Goal: Transaction & Acquisition: Book appointment/travel/reservation

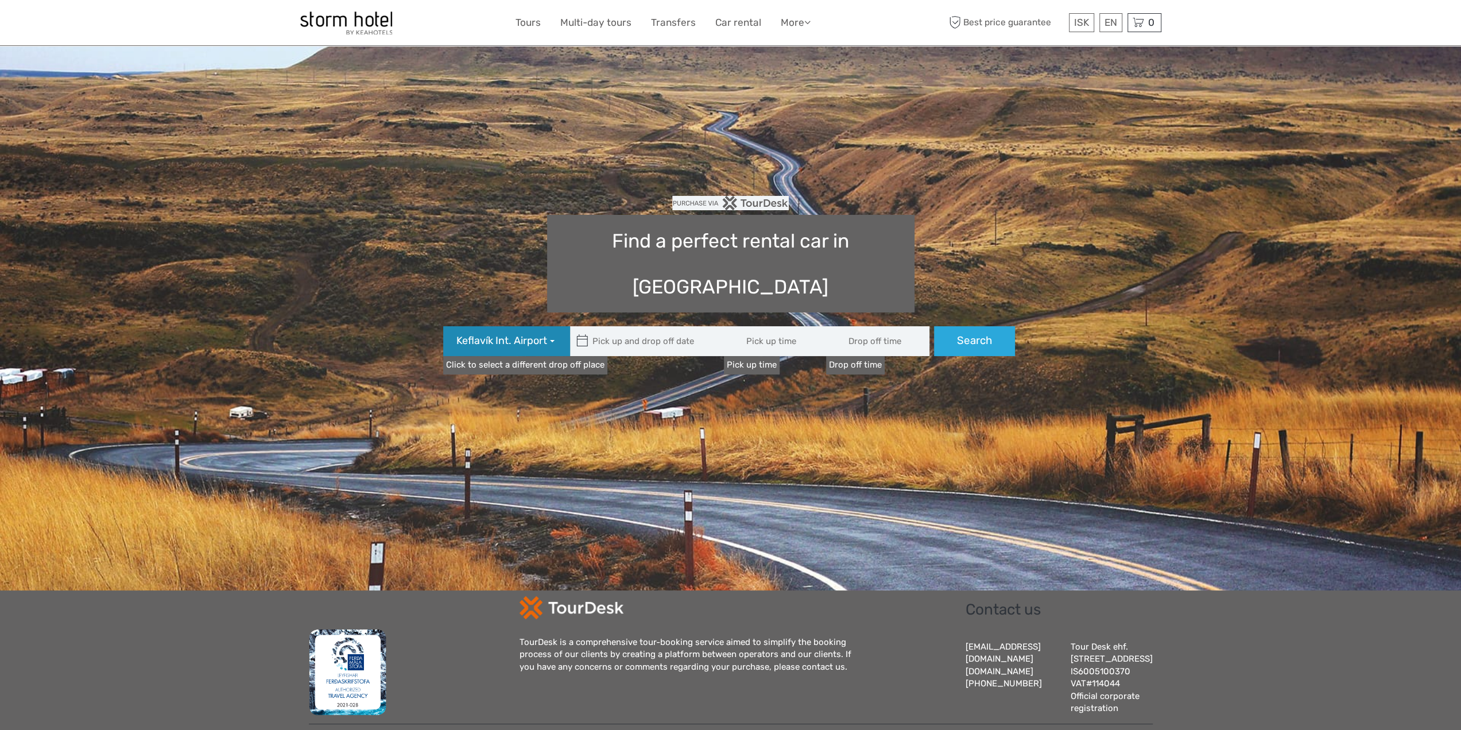
click at [537, 334] on span "Keflavík Int. Airport" at bounding box center [501, 341] width 91 height 15
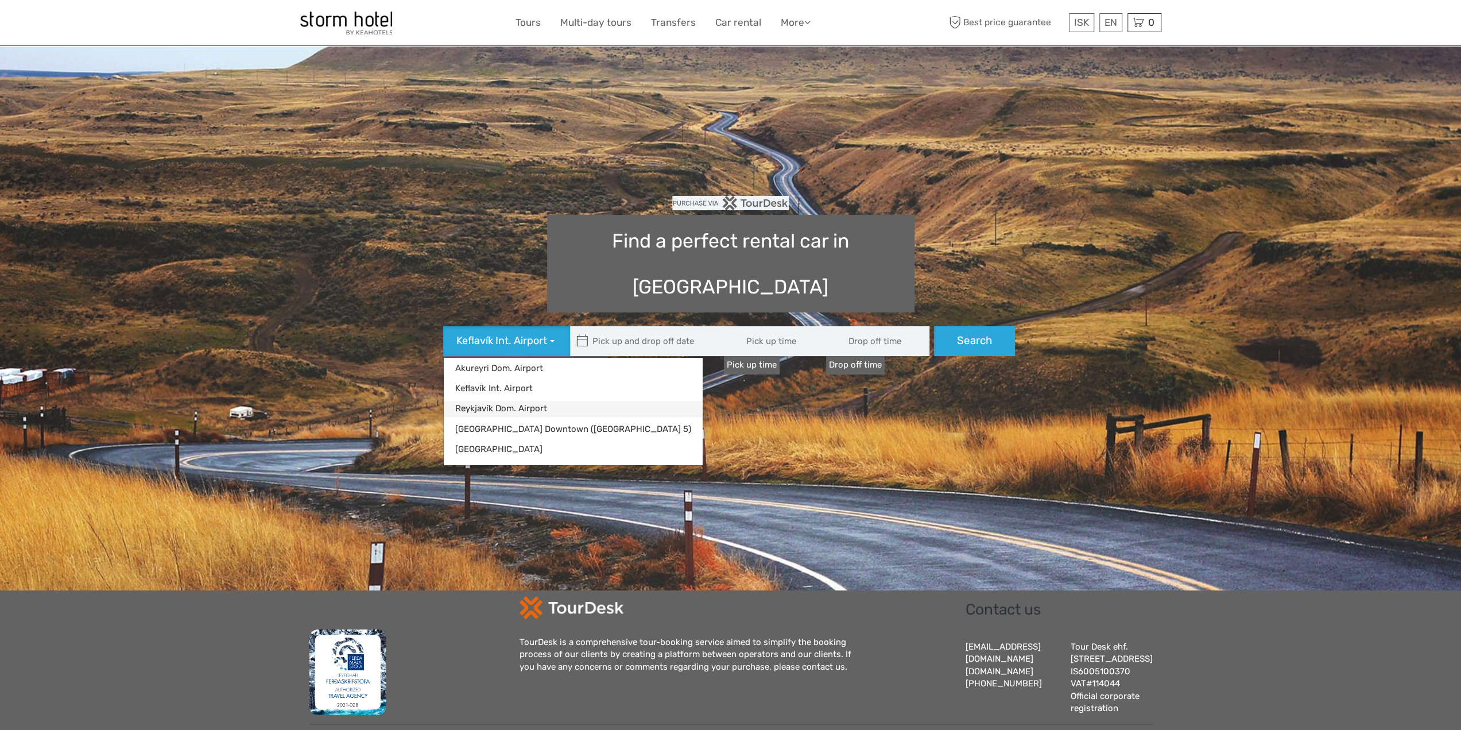
type input "08:00"
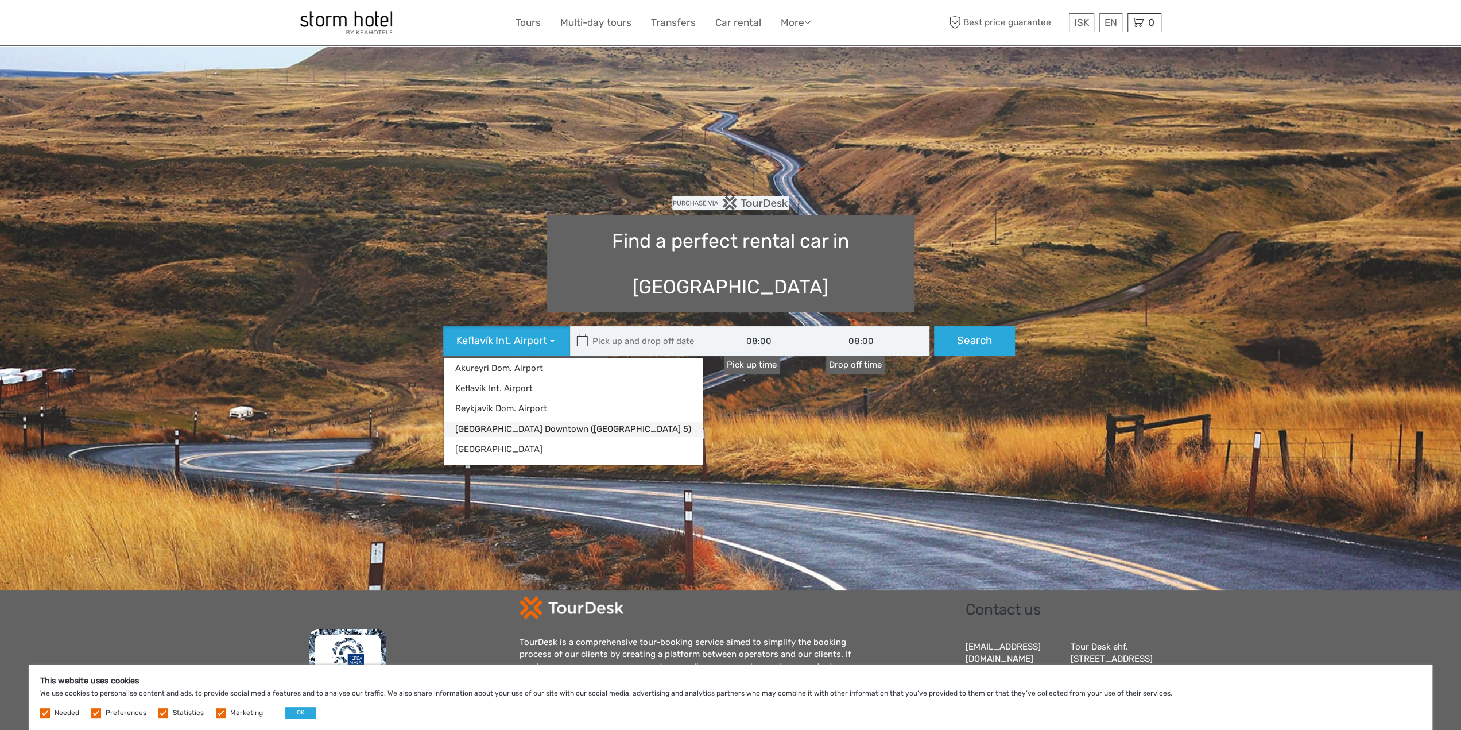
click at [543, 421] on link "[GEOGRAPHIC_DATA] Downtown ([GEOGRAPHIC_DATA] 5)" at bounding box center [573, 429] width 259 height 16
type input "[DATE]"
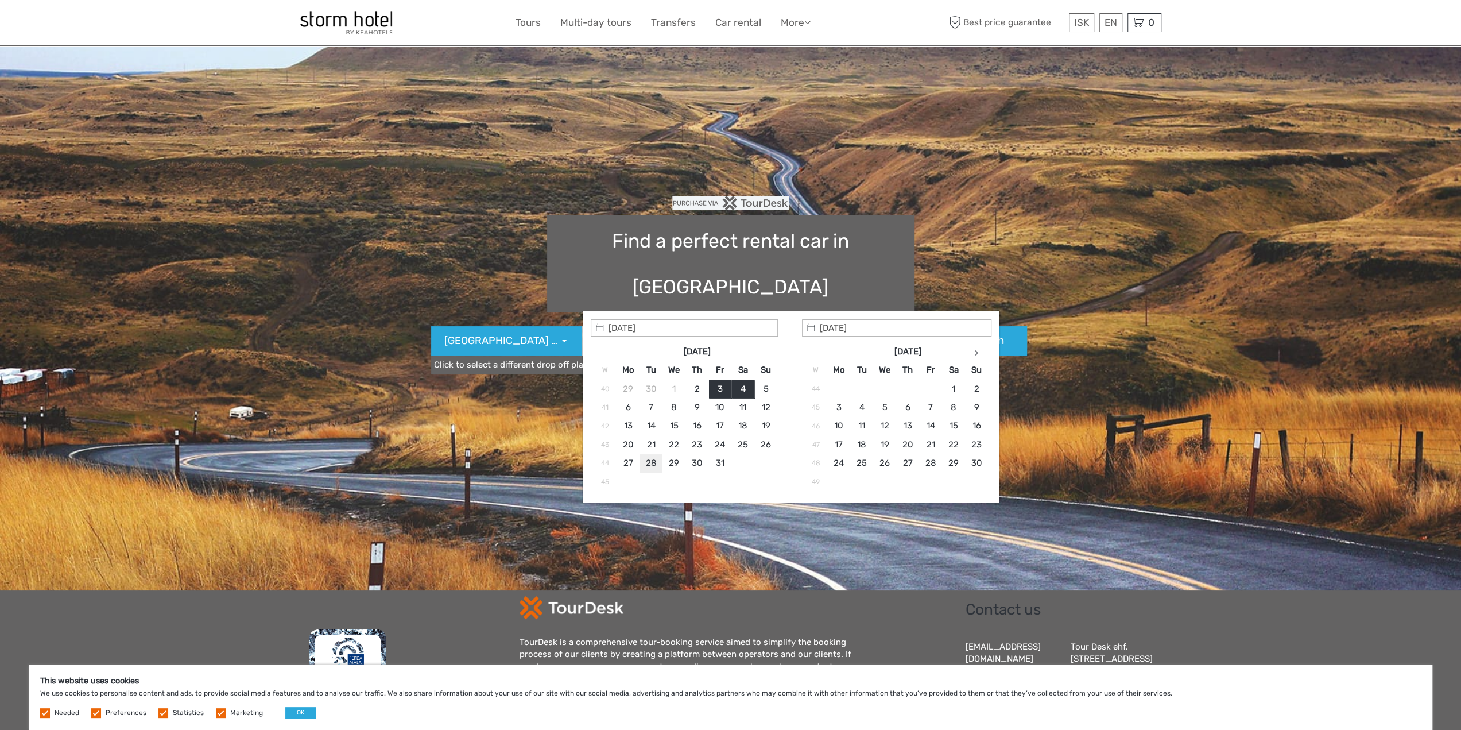
type input "[DATE]"
type input "[DATE] - [DATE]"
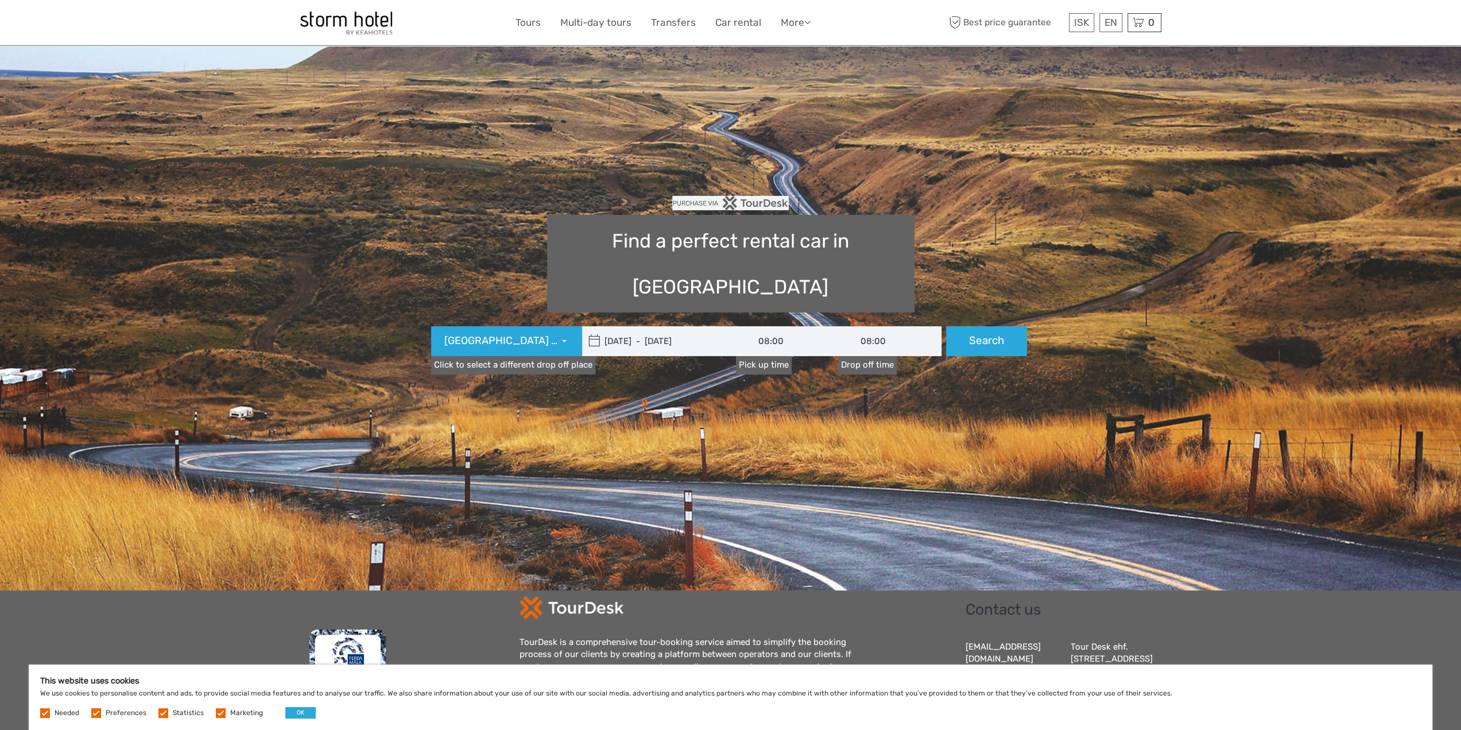
click at [769, 326] on input "08:00" at bounding box center [787, 341] width 103 height 30
click at [803, 386] on link "04:00" at bounding box center [787, 389] width 99 height 17
click at [780, 326] on input "04:00" at bounding box center [787, 341] width 103 height 30
click at [791, 368] on link "16:00" at bounding box center [787, 368] width 99 height 17
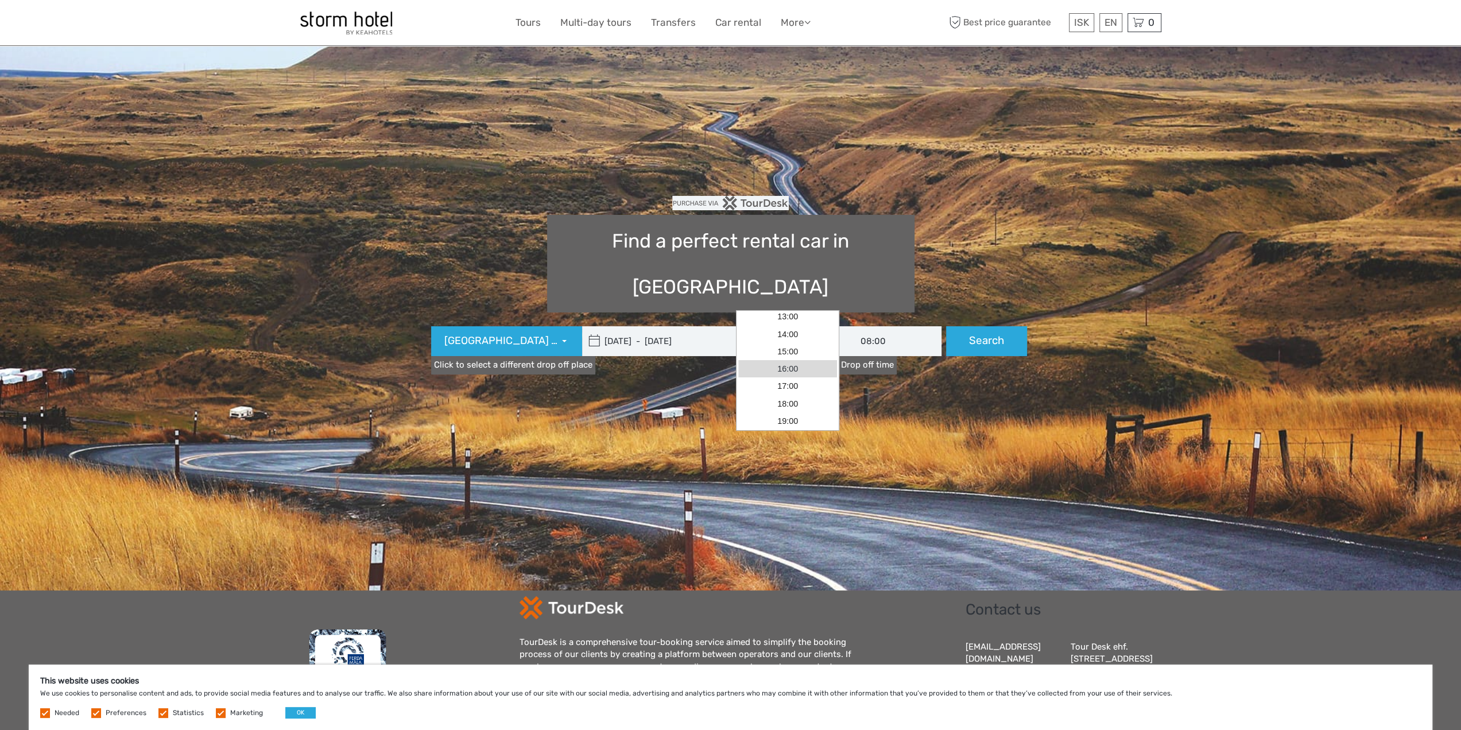
type input "16:00"
click at [869, 326] on input "08:00" at bounding box center [889, 341] width 103 height 30
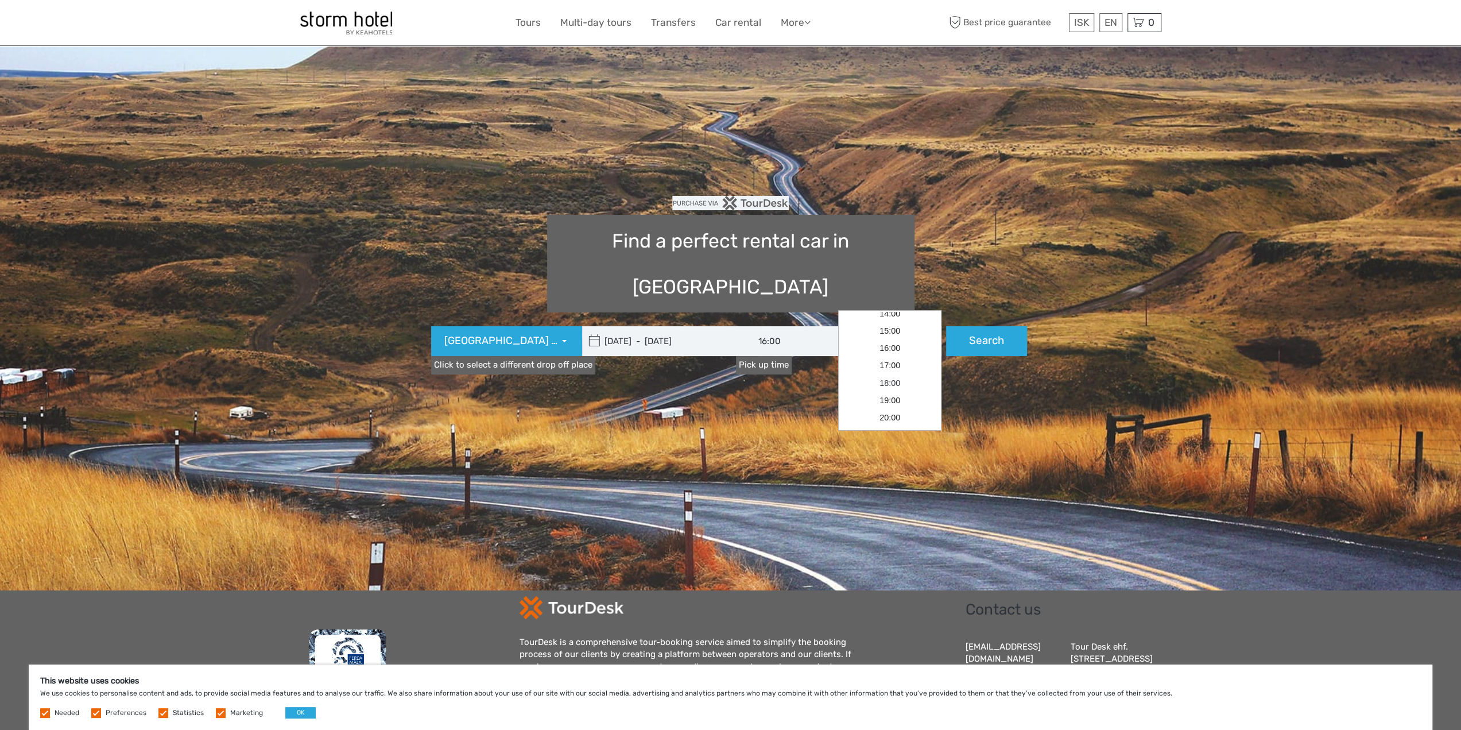
scroll to position [258, 0]
click at [898, 345] on link "16:00" at bounding box center [890, 340] width 99 height 17
type input "16:00"
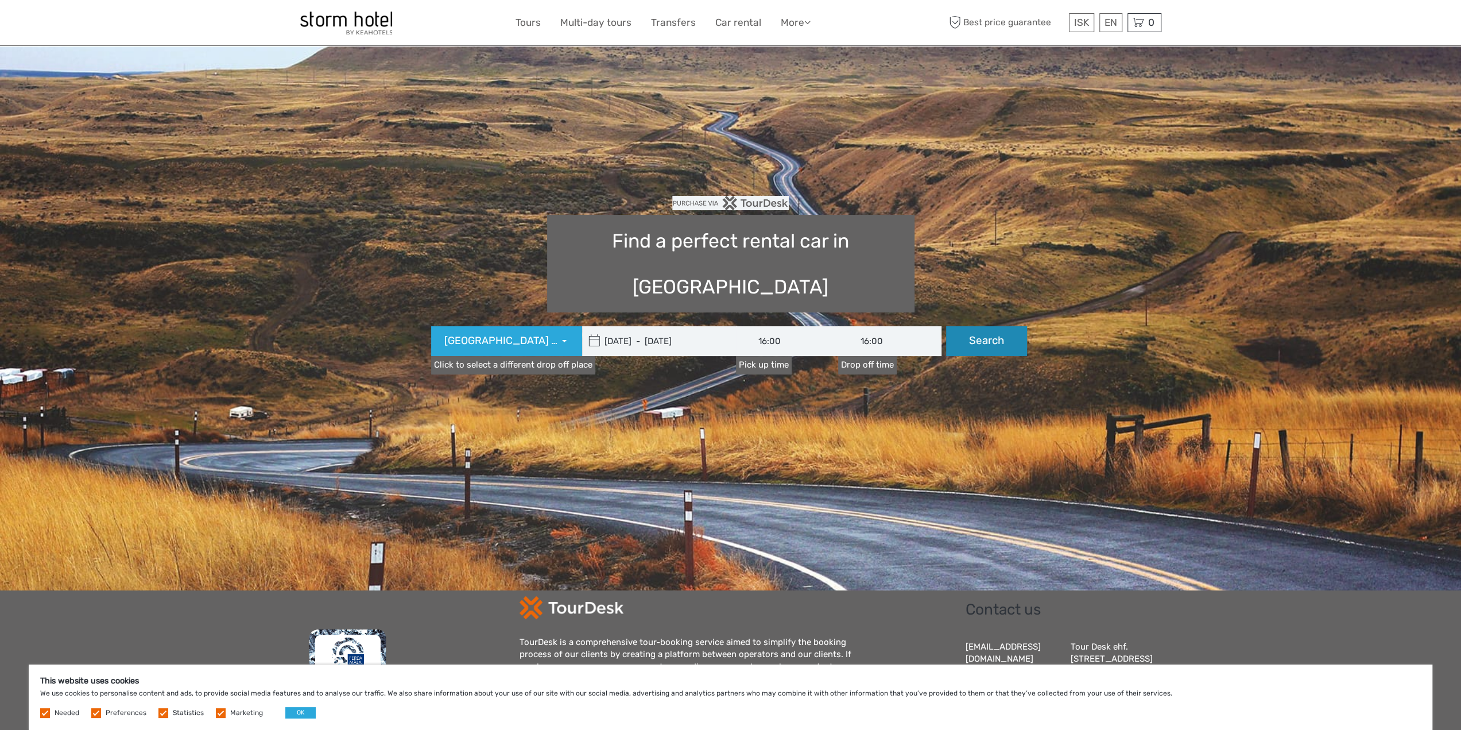
click at [980, 326] on button "Search" at bounding box center [986, 341] width 81 height 30
type input "[DATE] - [DATE]"
type input "16:00"
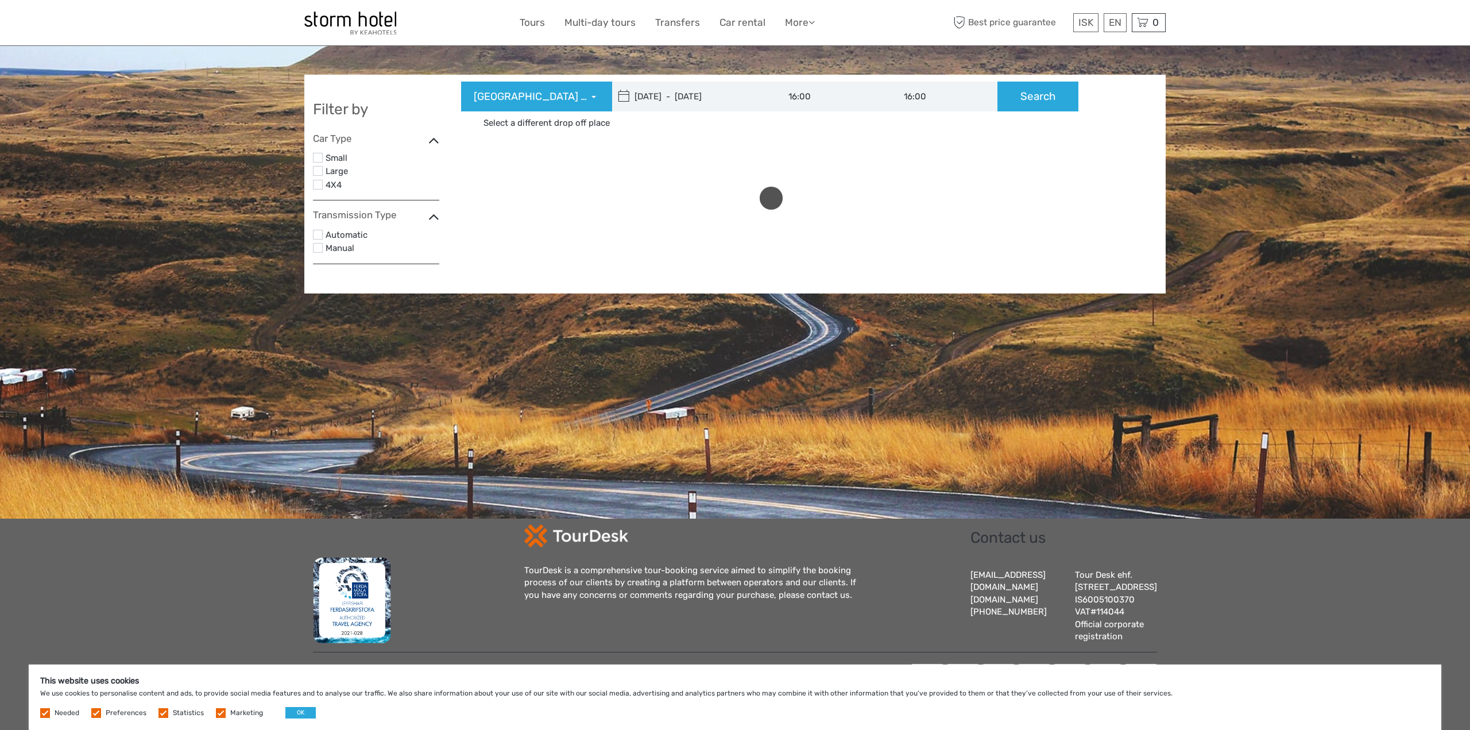
click at [319, 183] on label at bounding box center [318, 185] width 10 height 10
click at [0, 0] on input "checkbox" at bounding box center [0, 0] width 0 height 0
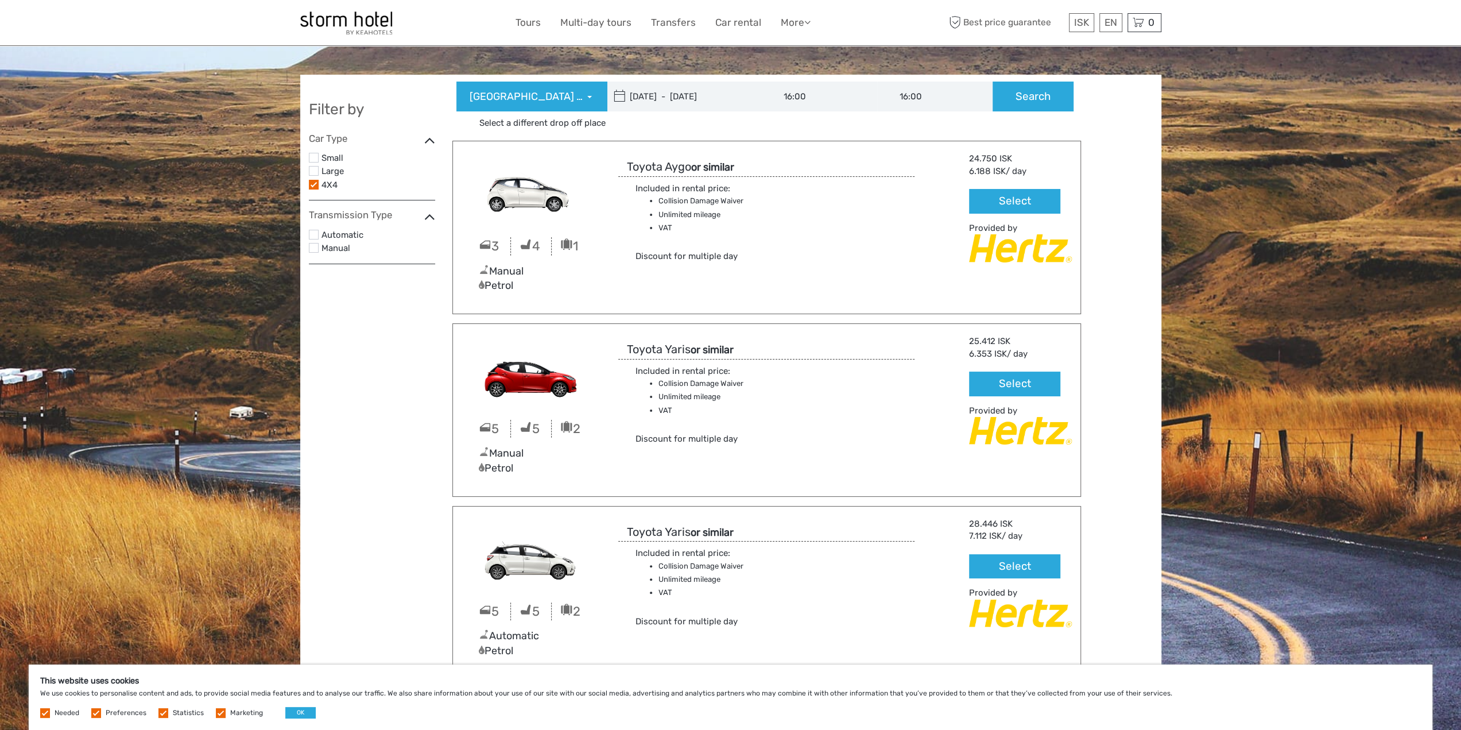
click at [315, 235] on label at bounding box center [314, 235] width 10 height 10
click at [0, 0] on input "checkbox" at bounding box center [0, 0] width 0 height 0
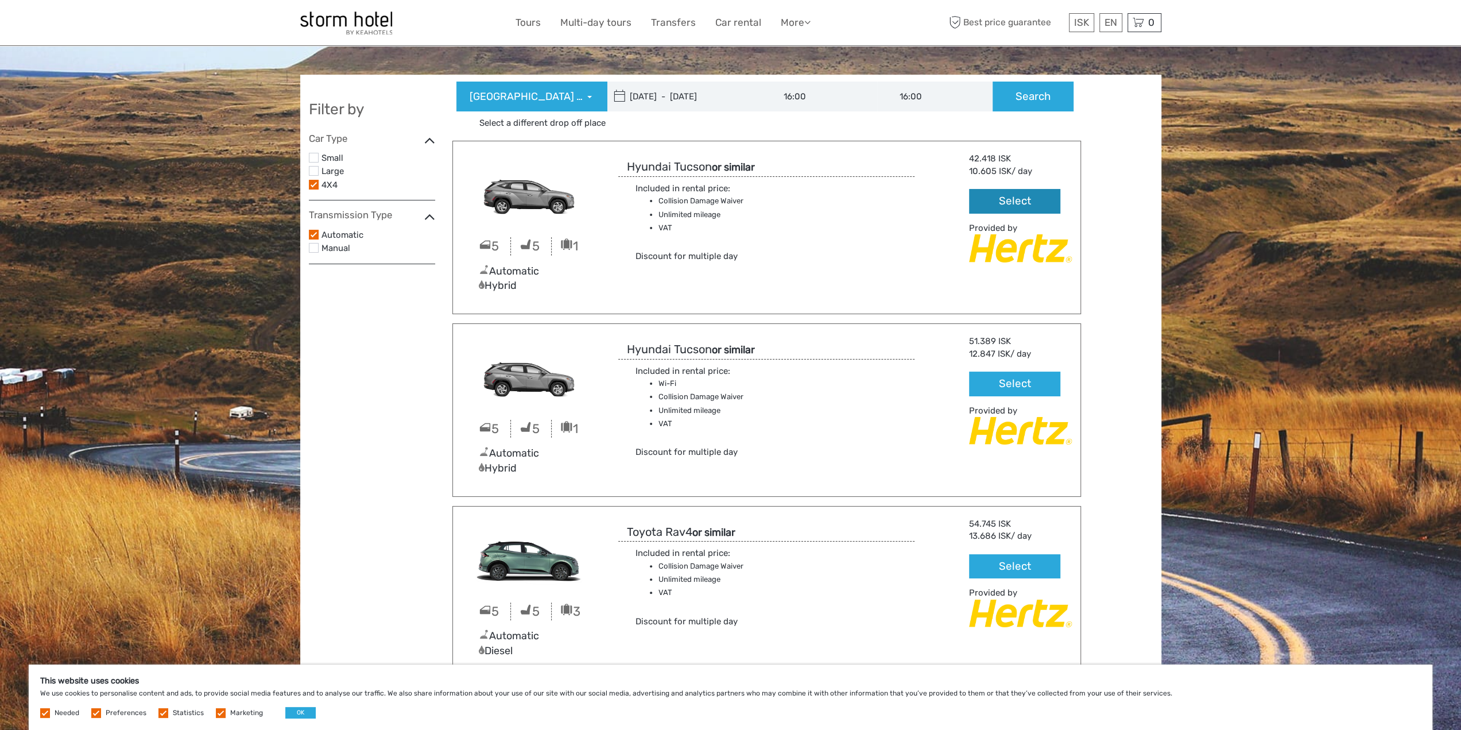
click at [1013, 206] on button "Select" at bounding box center [1014, 201] width 91 height 25
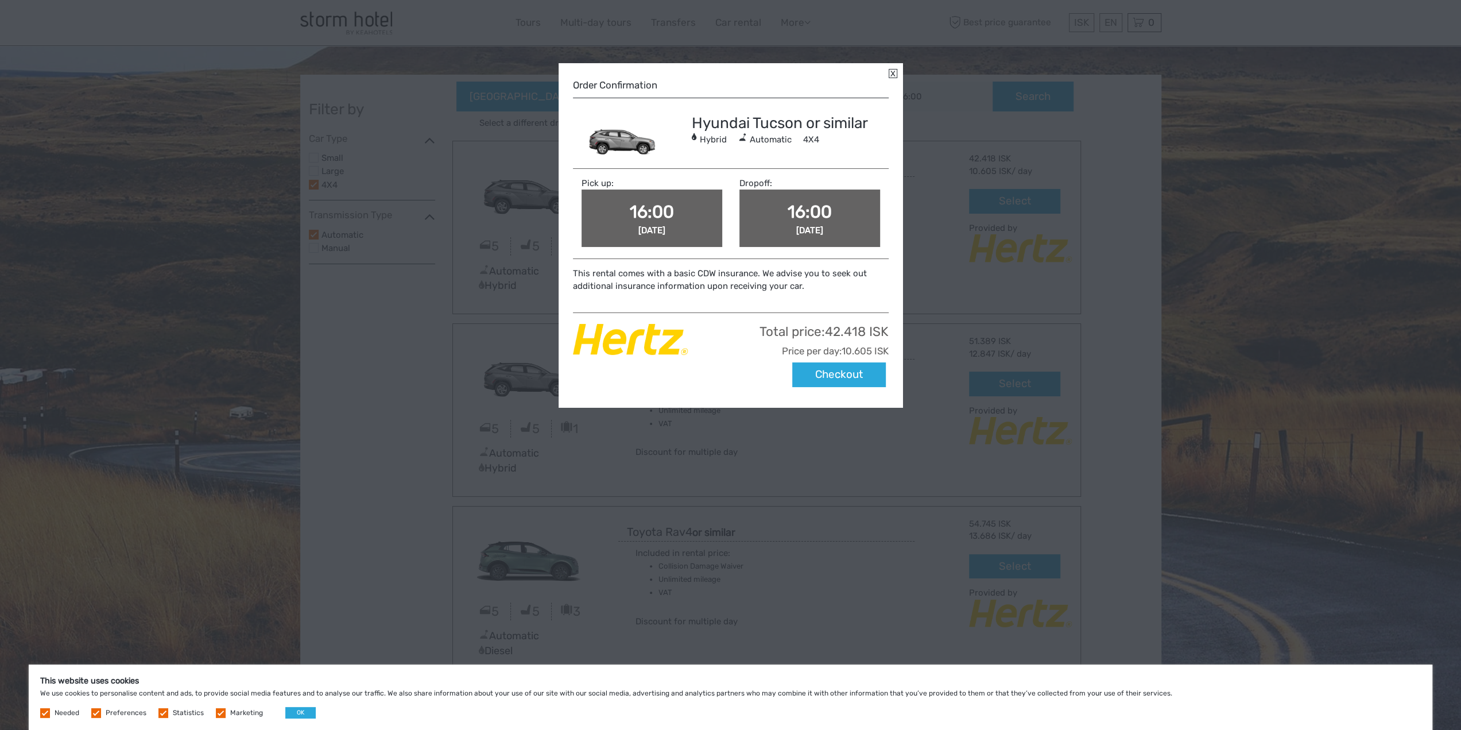
click at [891, 73] on link at bounding box center [893, 73] width 9 height 9
